Goal: Task Accomplishment & Management: Manage account settings

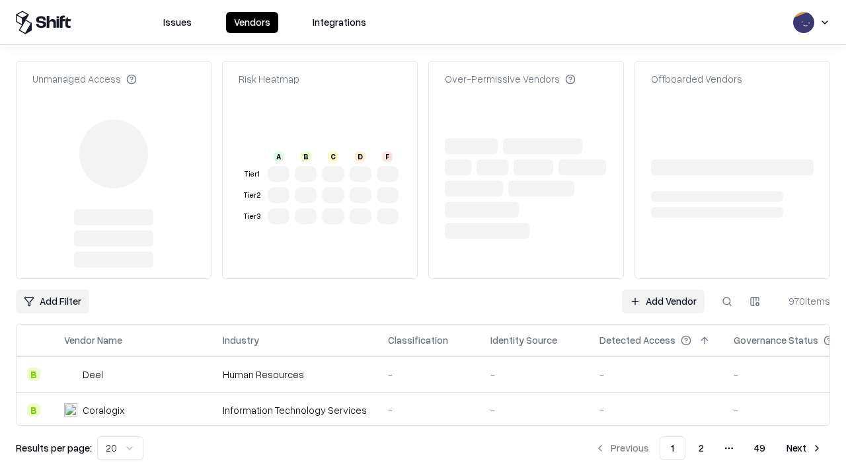
click at [663, 289] on link "Add Vendor" at bounding box center [663, 301] width 83 height 24
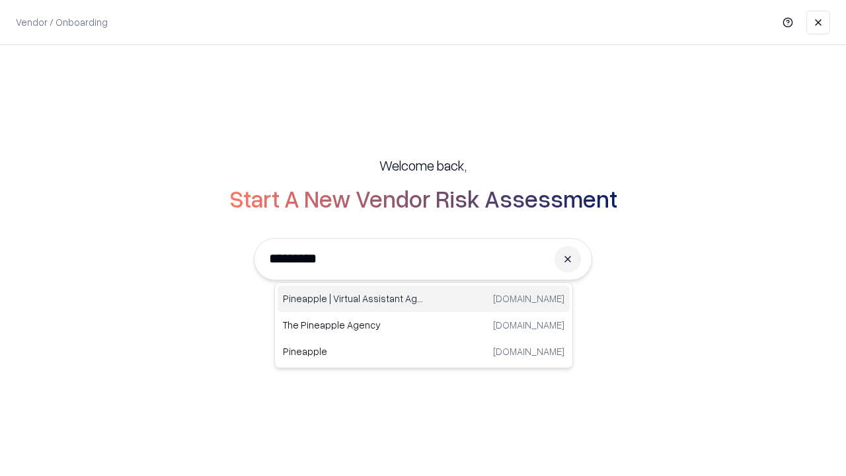
click at [424, 299] on div "Pineapple | Virtual Assistant Agency [DOMAIN_NAME]" at bounding box center [424, 298] width 292 height 26
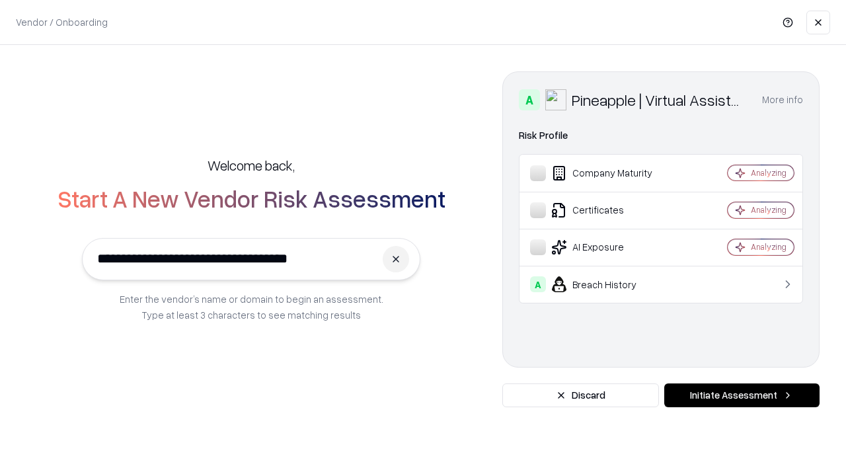
type input "**********"
click at [741, 395] on button "Initiate Assessment" at bounding box center [741, 395] width 155 height 24
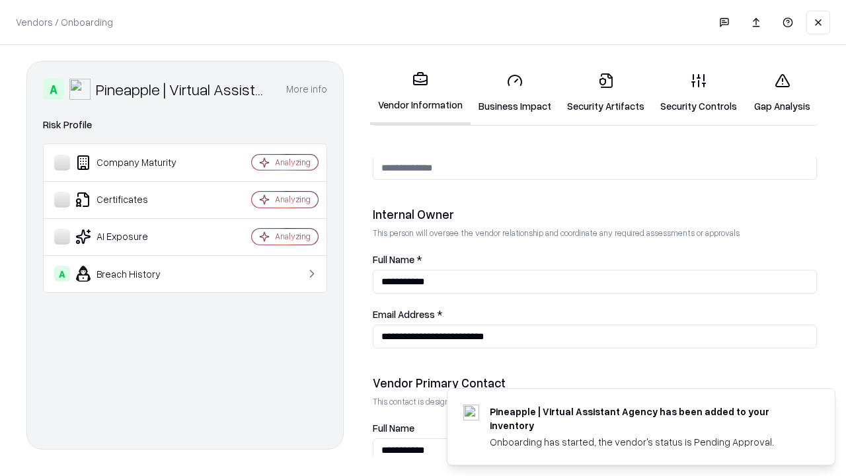
scroll to position [685, 0]
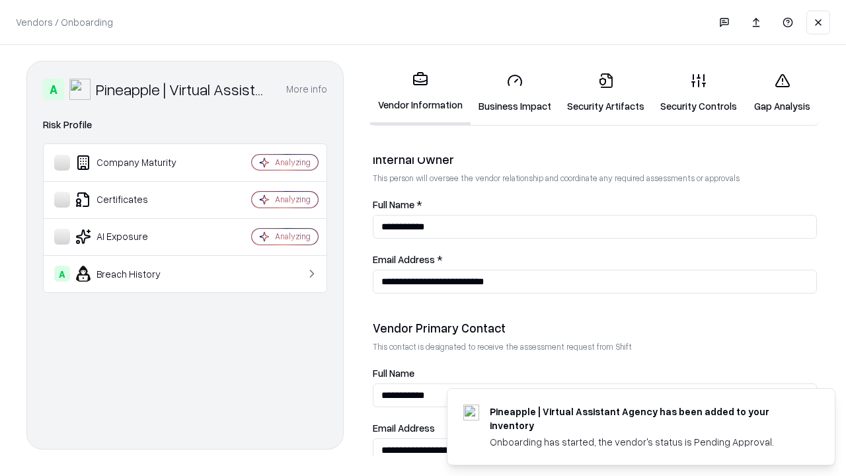
click at [515, 93] on link "Business Impact" at bounding box center [514, 92] width 89 height 61
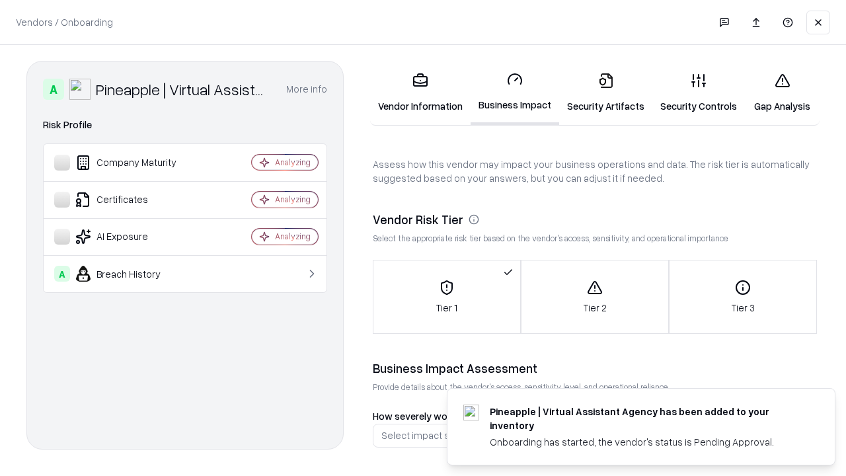
click at [605, 93] on link "Security Artifacts" at bounding box center [605, 92] width 93 height 61
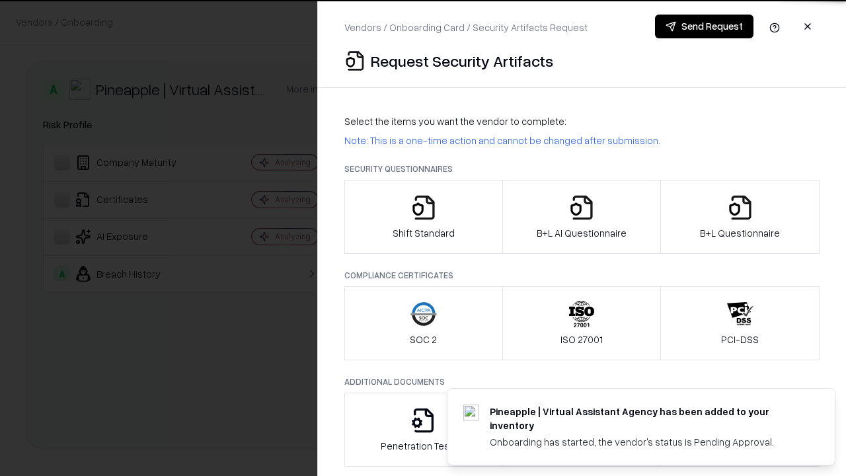
click at [423, 217] on icon "button" at bounding box center [423, 207] width 26 height 26
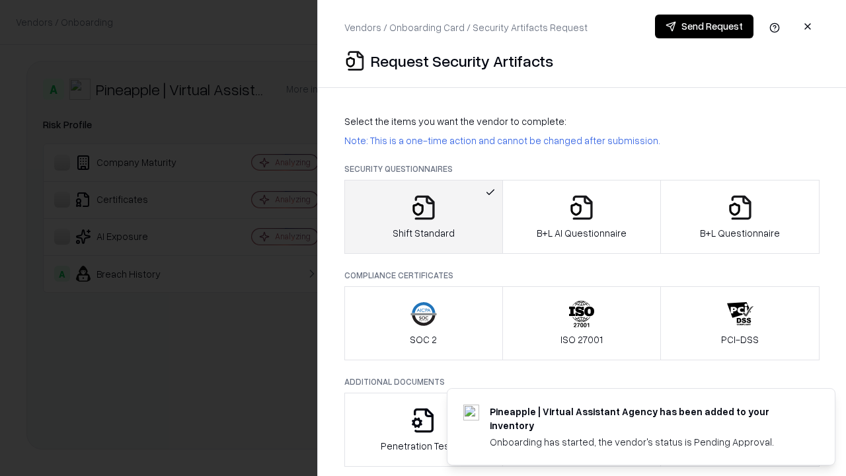
click at [704, 26] on button "Send Request" at bounding box center [704, 27] width 98 height 24
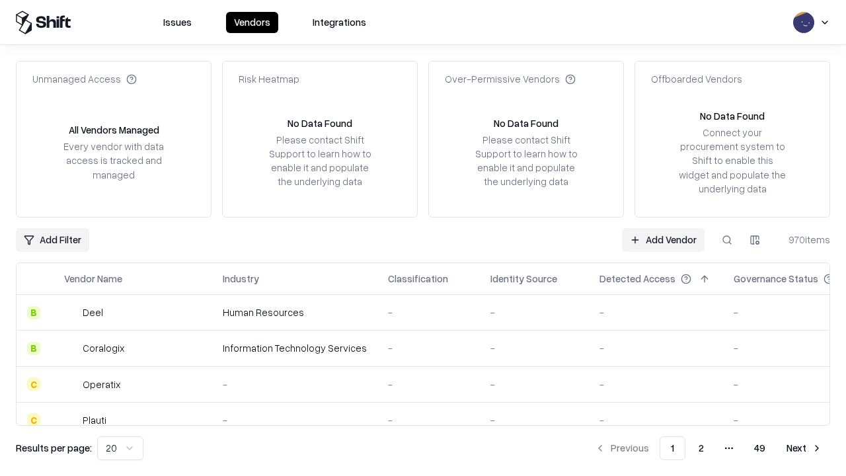
click at [727, 239] on button at bounding box center [727, 240] width 24 height 24
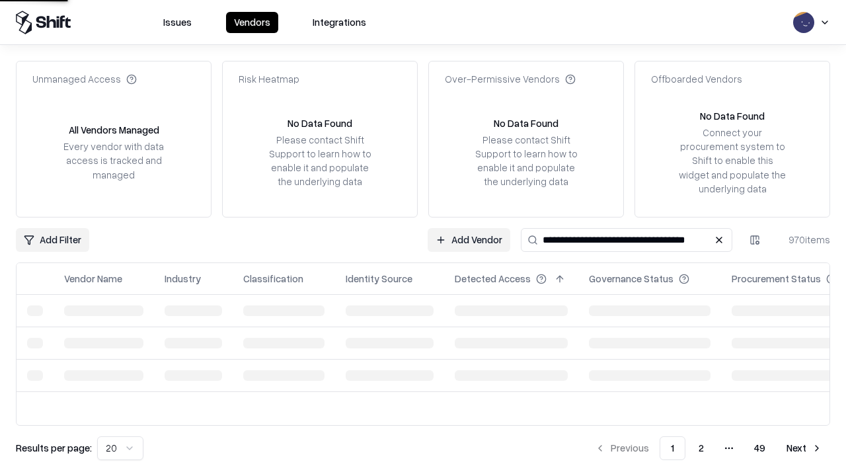
type input "**********"
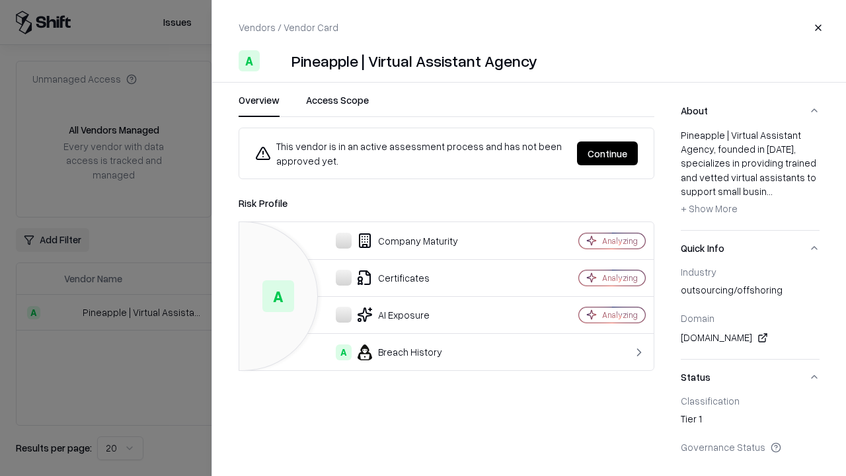
click at [607, 153] on button "Continue" at bounding box center [607, 153] width 61 height 24
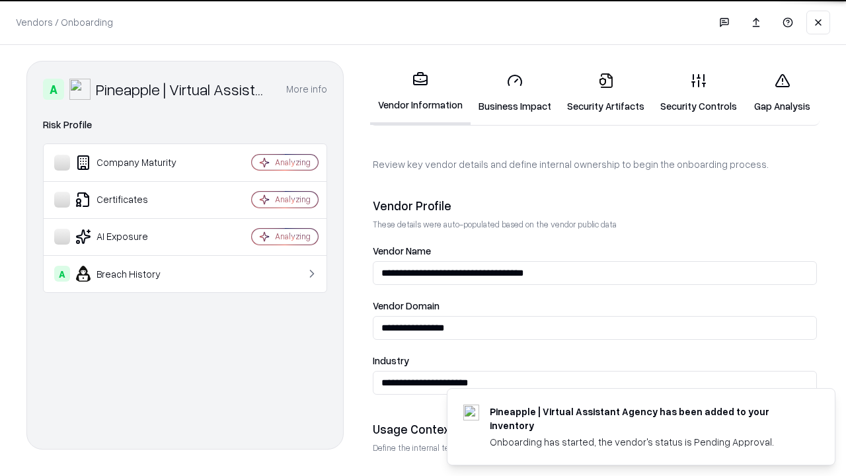
click at [605, 93] on link "Security Artifacts" at bounding box center [605, 92] width 93 height 61
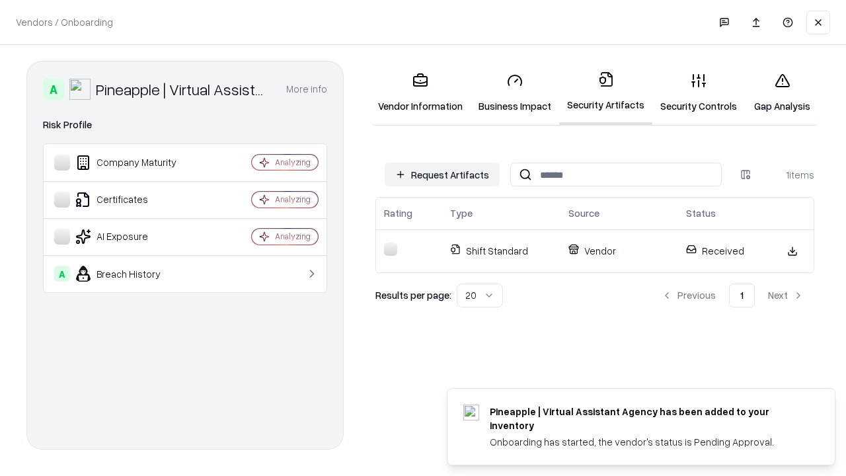
click at [698, 93] on link "Security Controls" at bounding box center [698, 92] width 93 height 61
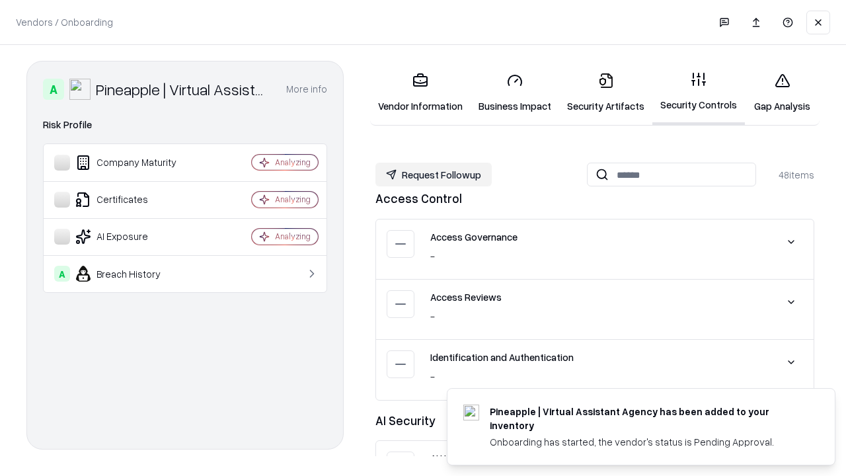
click at [433, 174] on button "Request Followup" at bounding box center [433, 175] width 116 height 24
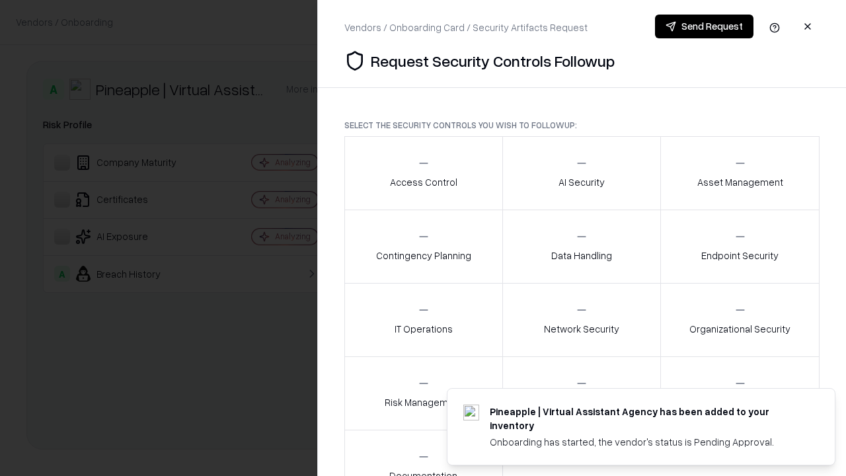
click at [423, 173] on div "Access Control" at bounding box center [423, 173] width 67 height 32
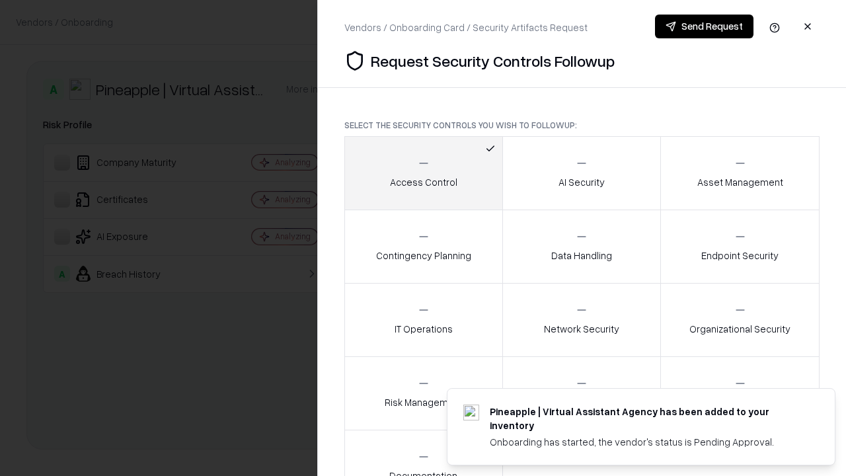
click at [704, 26] on button "Send Request" at bounding box center [704, 27] width 98 height 24
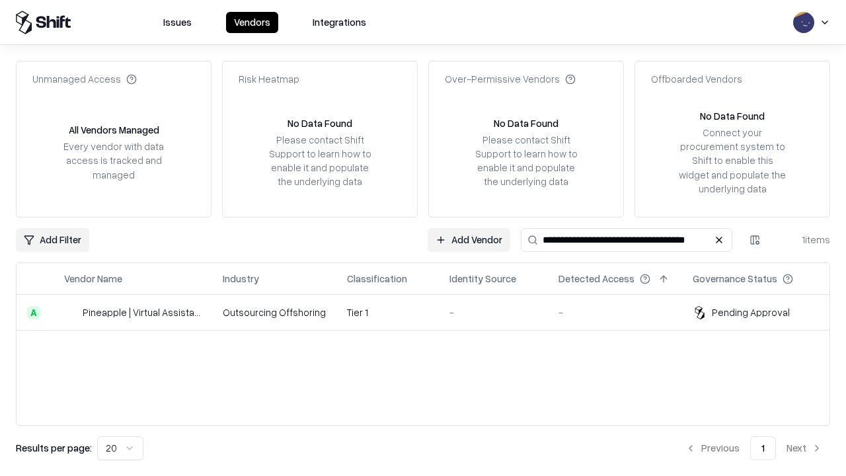
type input "**********"
click at [431, 312] on td "Tier 1" at bounding box center [387, 313] width 102 height 36
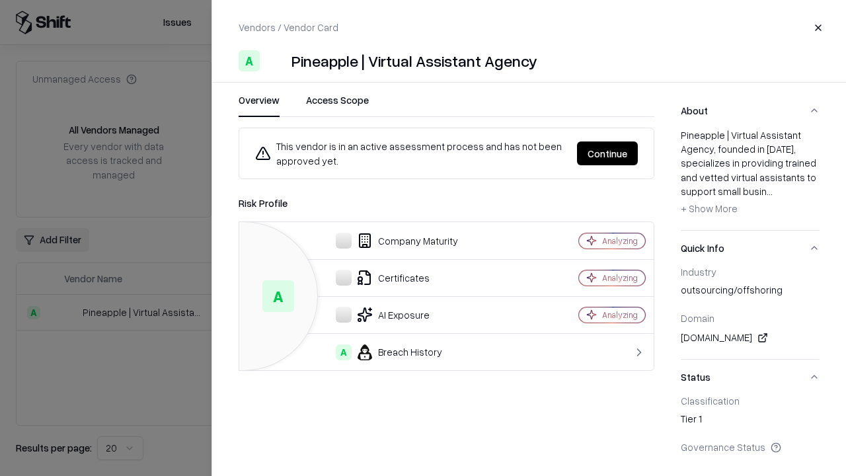
click at [607, 153] on button "Continue" at bounding box center [607, 153] width 61 height 24
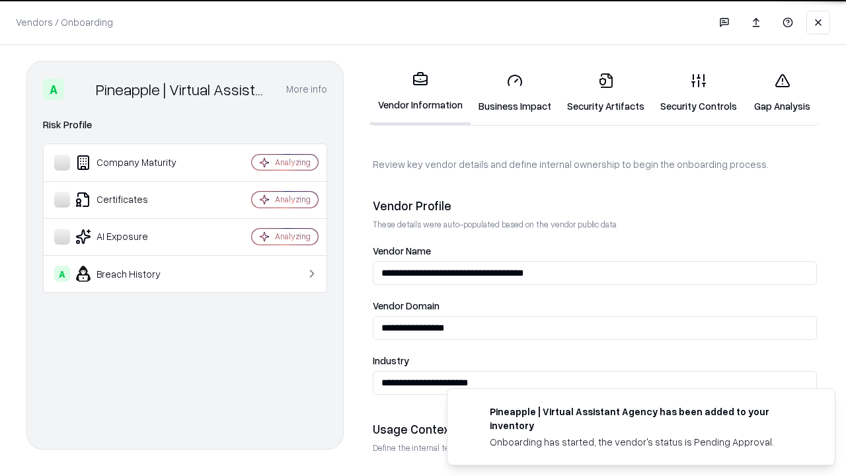
click at [782, 93] on link "Gap Analysis" at bounding box center [782, 92] width 75 height 61
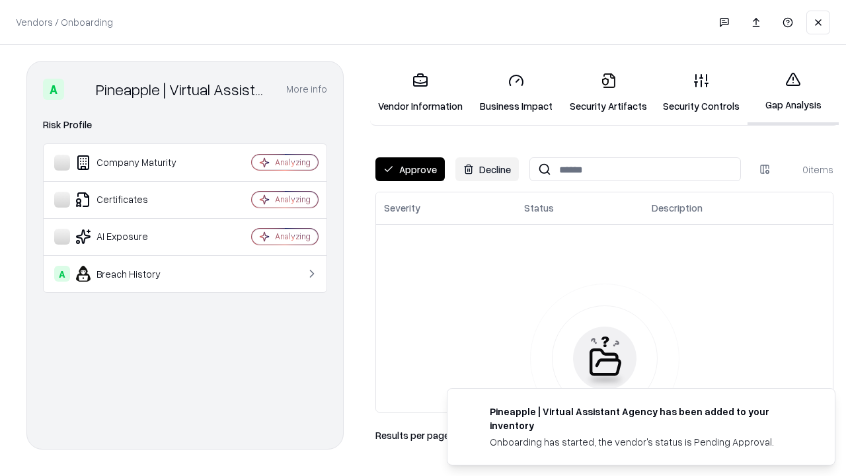
click at [410, 169] on button "Approve" at bounding box center [409, 169] width 69 height 24
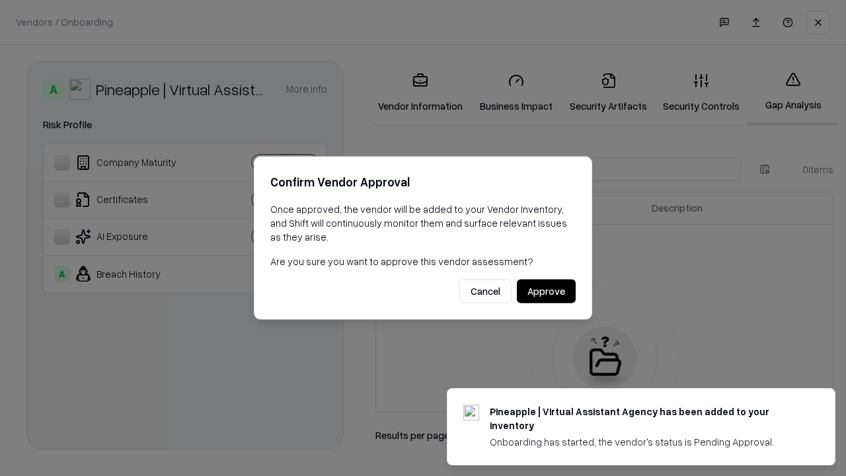
click at [546, 291] on button "Approve" at bounding box center [546, 291] width 59 height 24
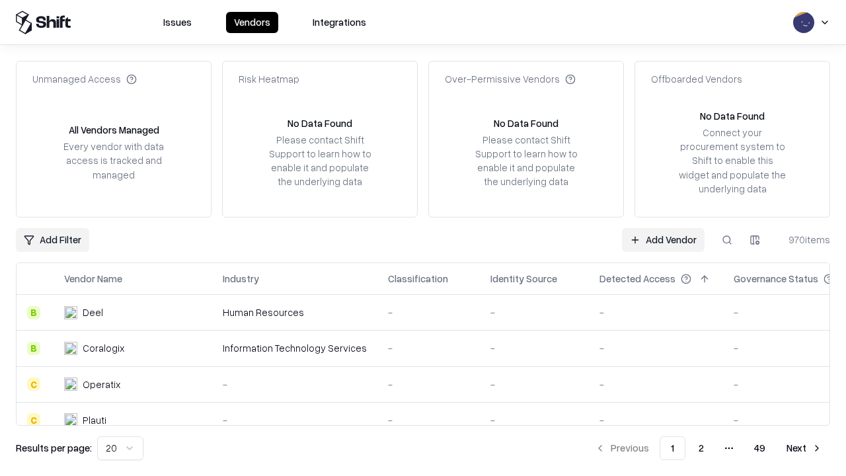
type input "**********"
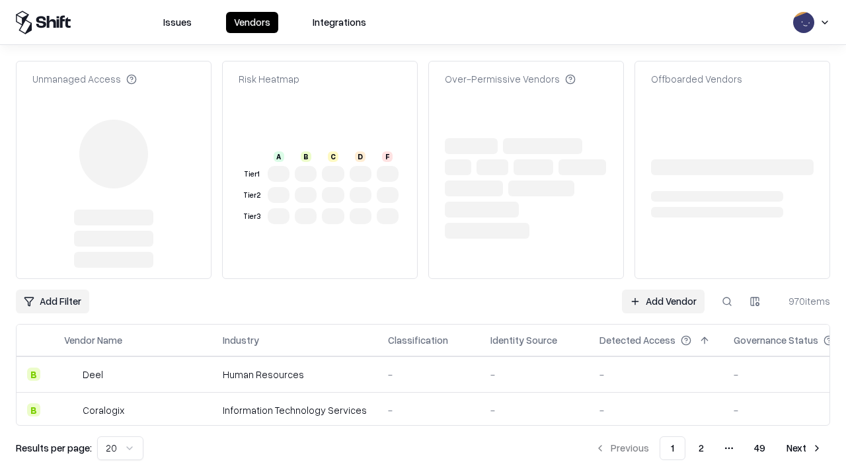
click at [663, 289] on link "Add Vendor" at bounding box center [663, 301] width 83 height 24
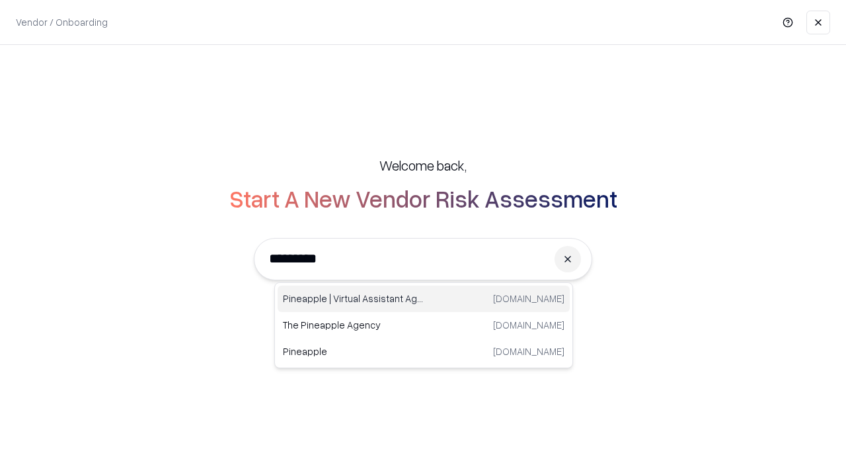
click at [424, 299] on div "Pineapple | Virtual Assistant Agency [DOMAIN_NAME]" at bounding box center [424, 298] width 292 height 26
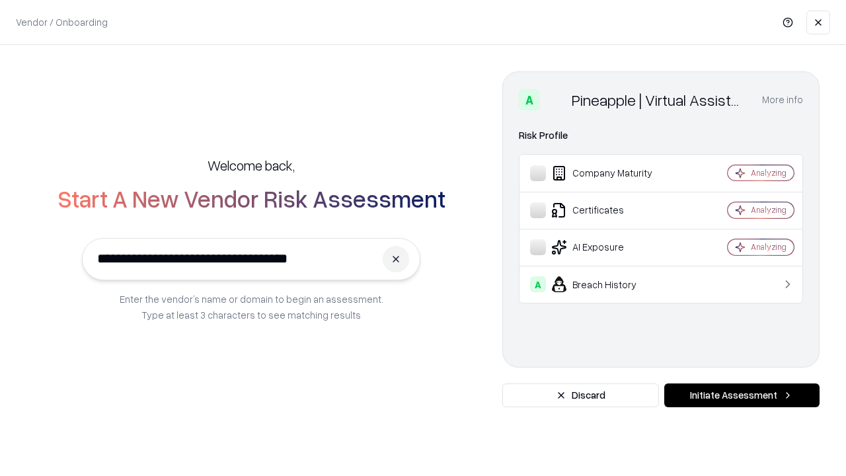
type input "**********"
click at [741, 395] on button "Initiate Assessment" at bounding box center [741, 395] width 155 height 24
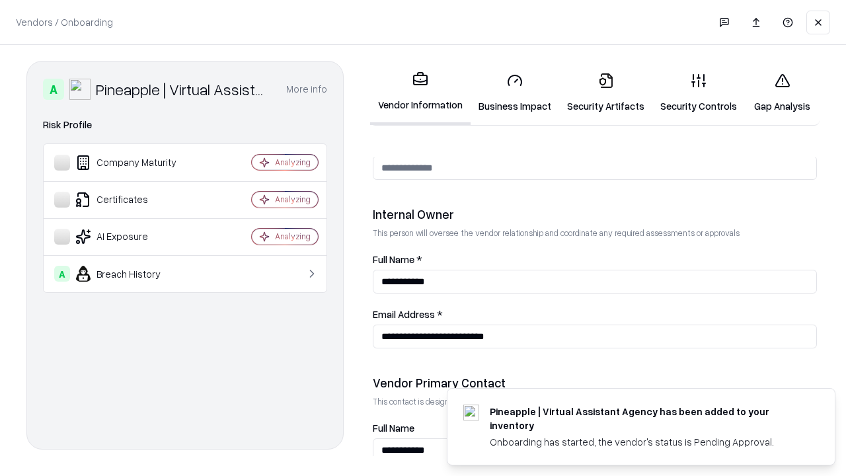
scroll to position [685, 0]
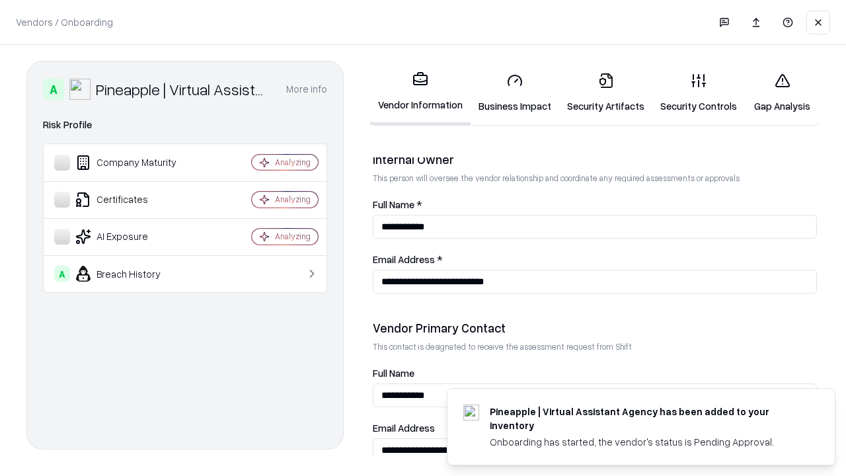
click at [782, 93] on link "Gap Analysis" at bounding box center [782, 92] width 75 height 61
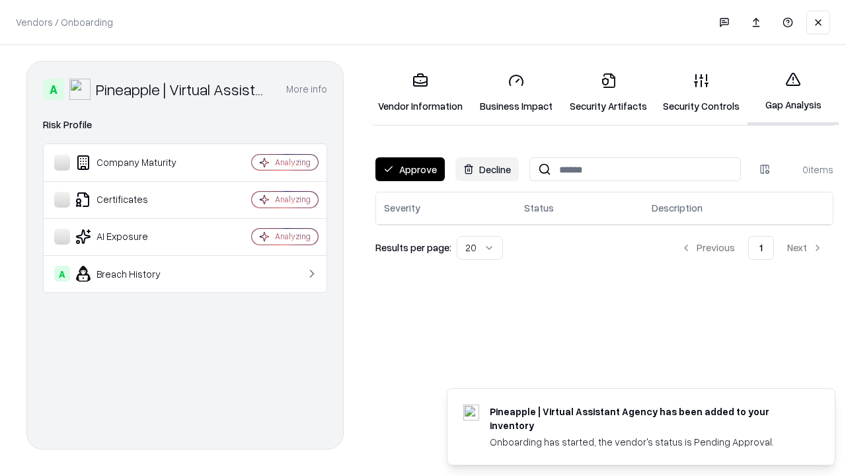
click at [410, 169] on button "Approve" at bounding box center [409, 169] width 69 height 24
